Goal: Task Accomplishment & Management: Manage account settings

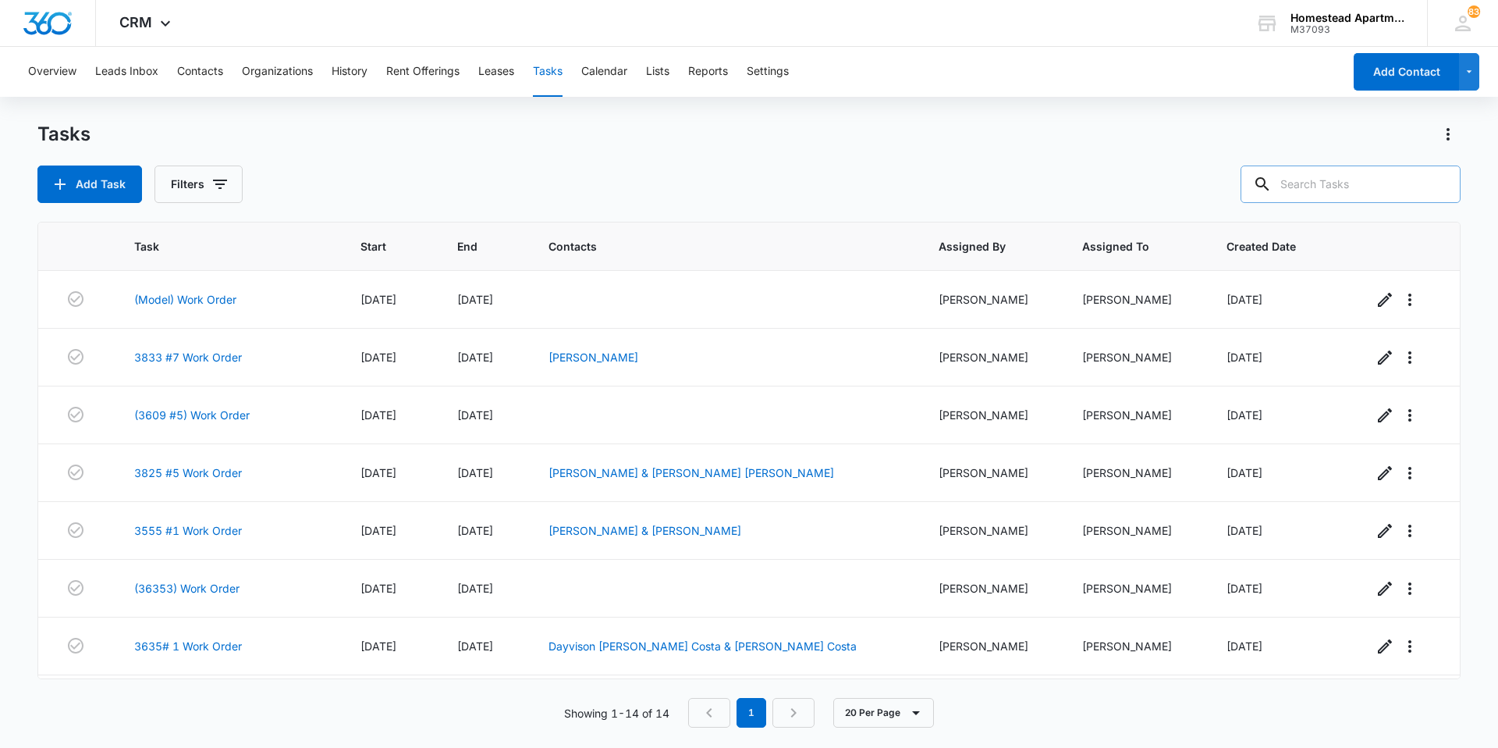
click at [1306, 198] on input "text" at bounding box center [1351, 183] width 220 height 37
click at [201, 173] on button "Filters" at bounding box center [199, 183] width 88 height 37
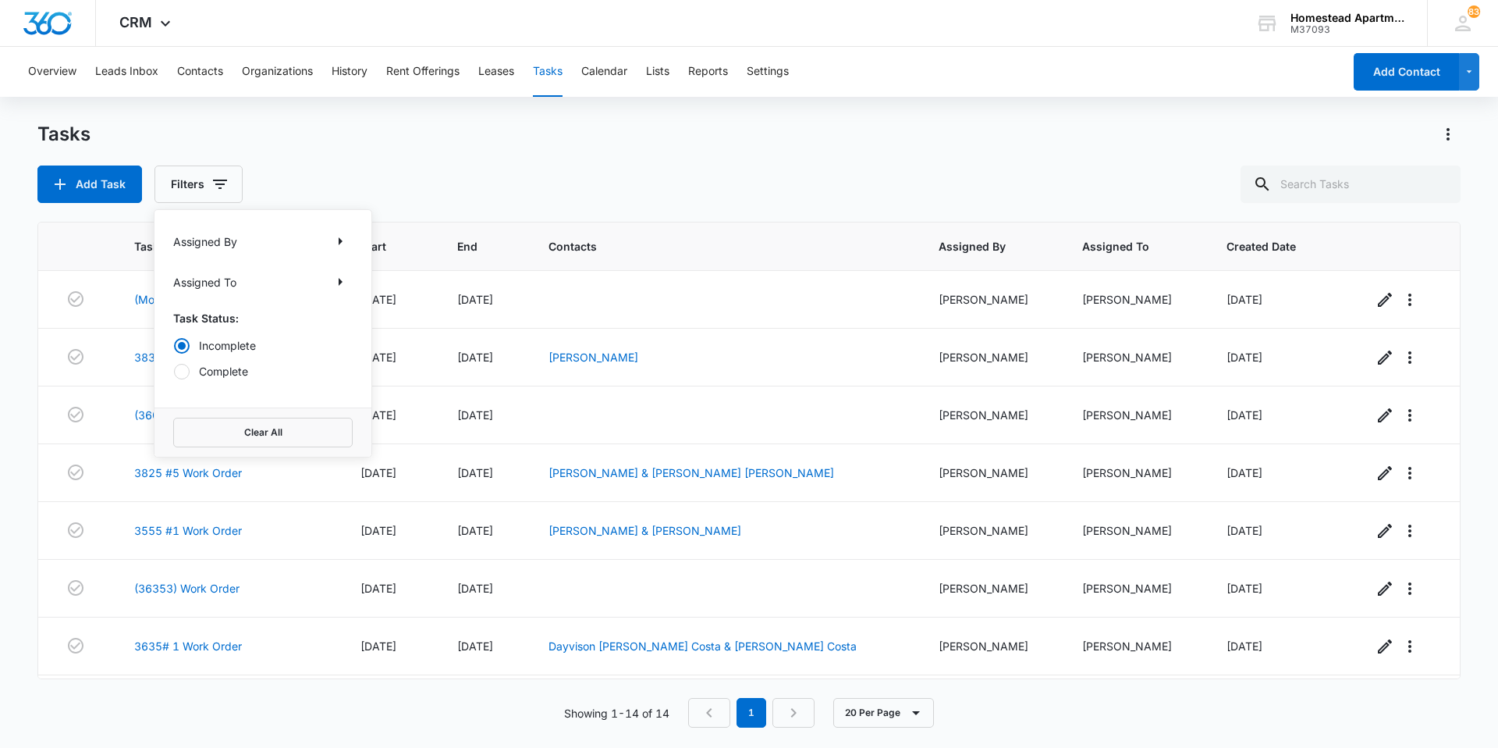
click at [299, 194] on div "Add Task Filters Assigned By Assigned To Task Status: Incomplete Complete Clear…" at bounding box center [749, 183] width 1424 height 37
click at [175, 405] on td "(3609 #5) Work Order" at bounding box center [229, 415] width 226 height 58
click at [197, 416] on link "(3609 #5) Work Order" at bounding box center [192, 415] width 116 height 16
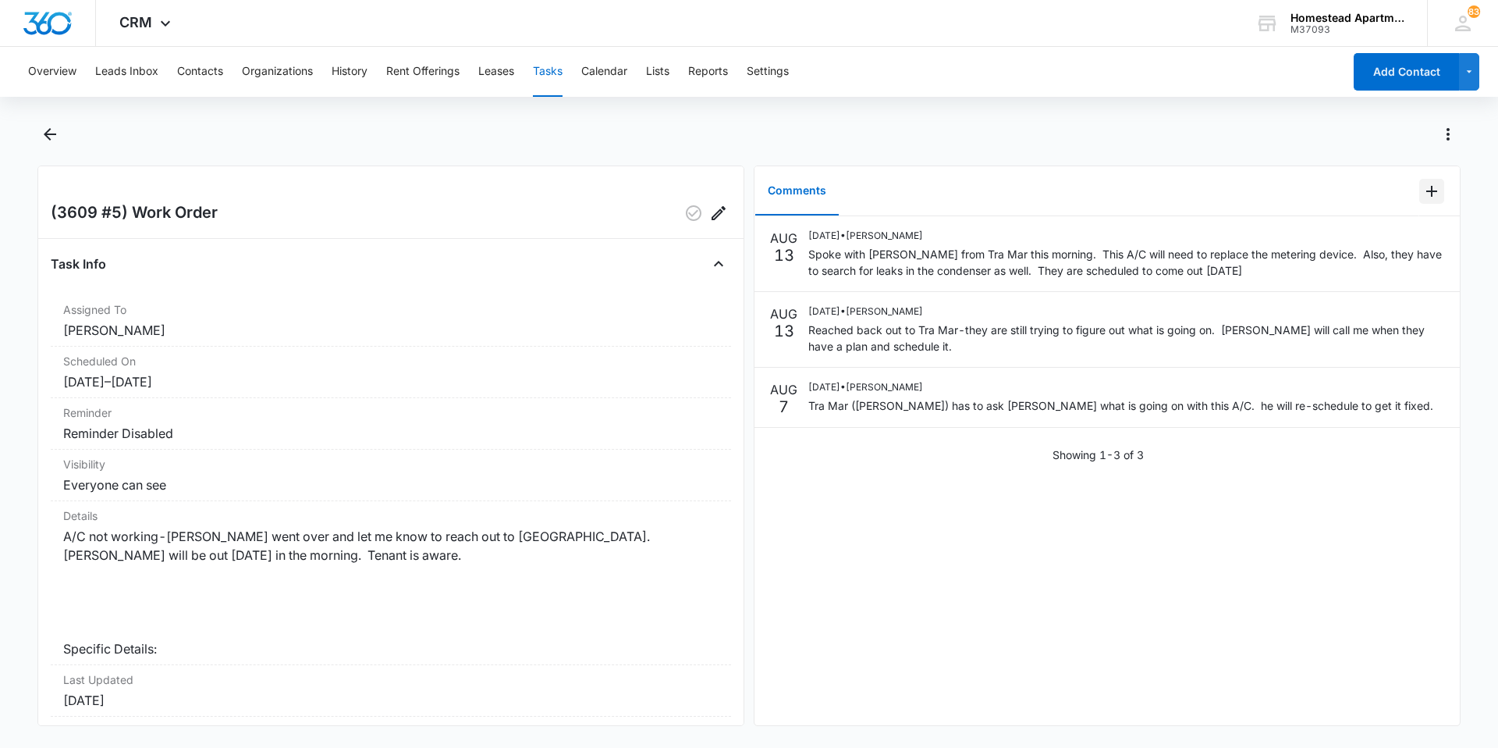
click at [1423, 195] on icon "Add Comment" at bounding box center [1432, 191] width 19 height 19
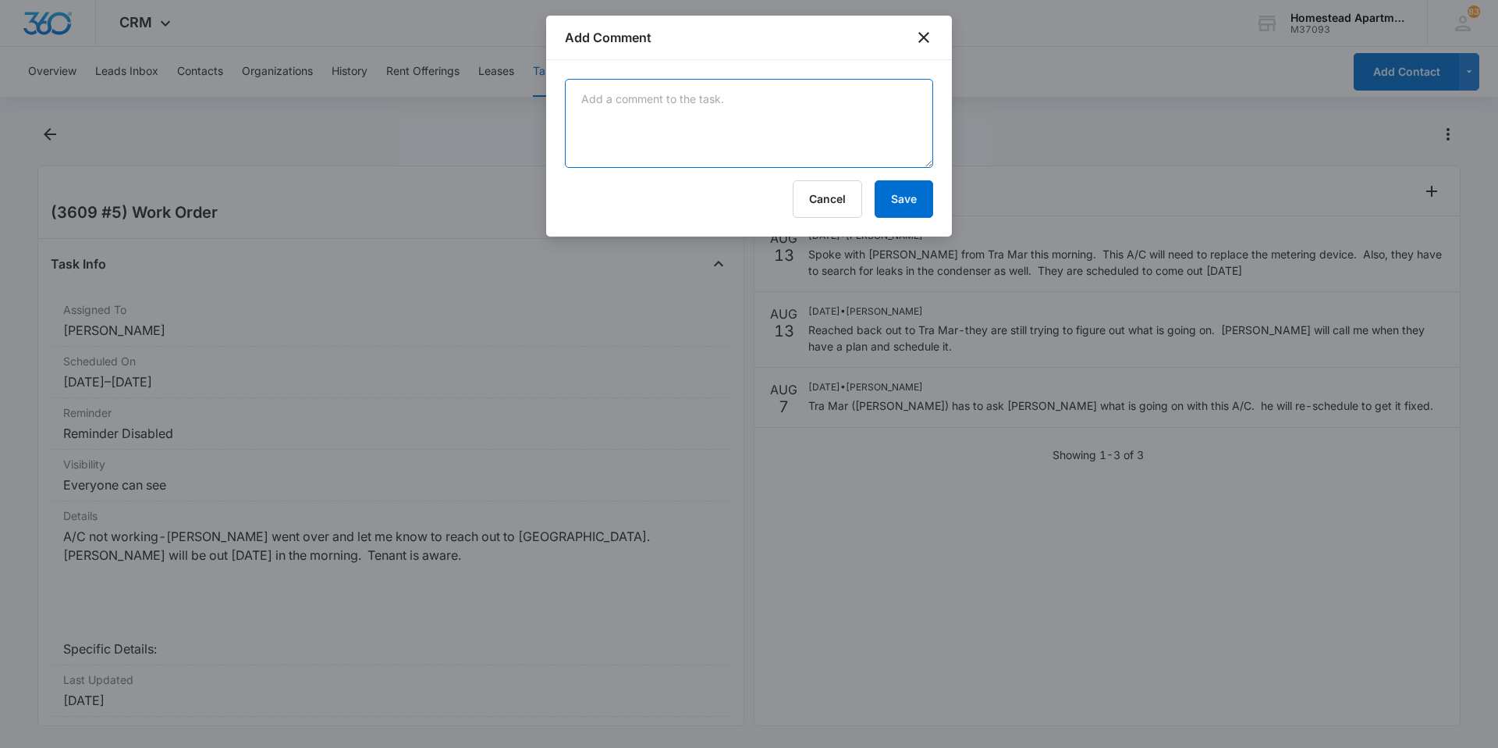
click at [627, 95] on textarea at bounding box center [749, 123] width 368 height 89
type textarea "Tra-Mar scheduled for 8/20"
click at [900, 207] on button "Save" at bounding box center [904, 198] width 59 height 37
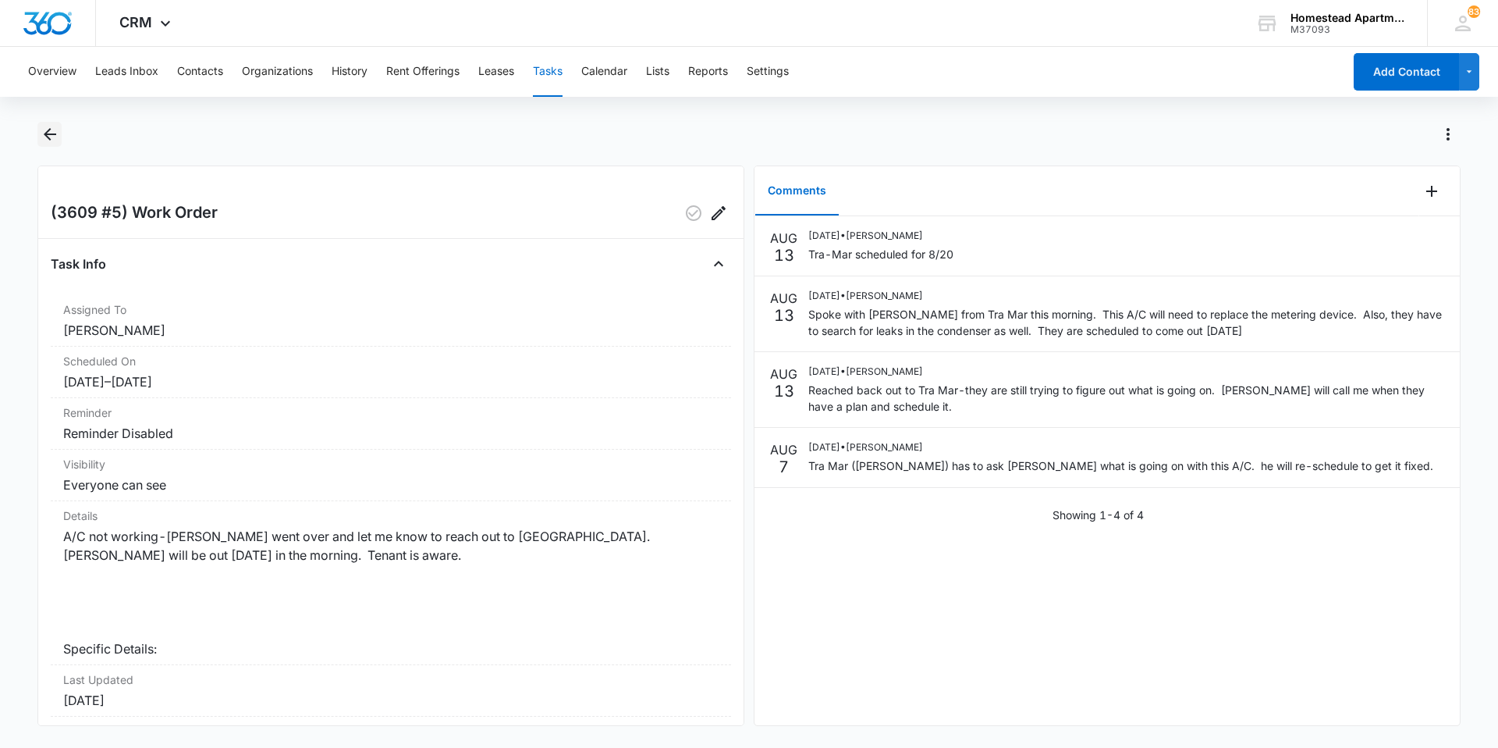
click at [52, 142] on icon "Back" at bounding box center [50, 134] width 19 height 19
